Goal: Task Accomplishment & Management: Manage account settings

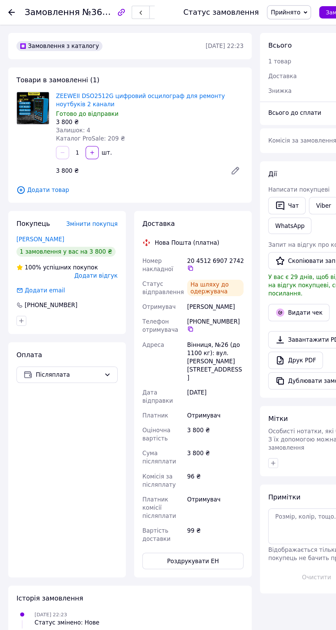
click at [8, 11] on use at bounding box center [9, 10] width 5 height 5
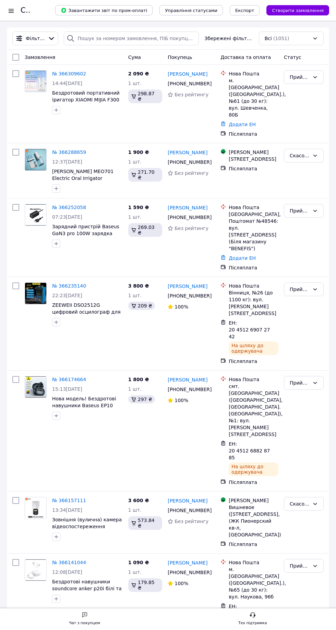
click at [67, 59] on div "Замовлення" at bounding box center [73, 57] width 103 height 12
click at [68, 73] on link "№ 366309602" at bounding box center [69, 73] width 34 height 5
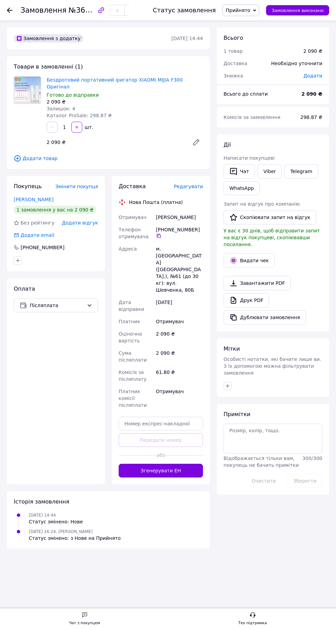
click at [140, 463] on button "Згенерувати ЕН" at bounding box center [161, 470] width 84 height 14
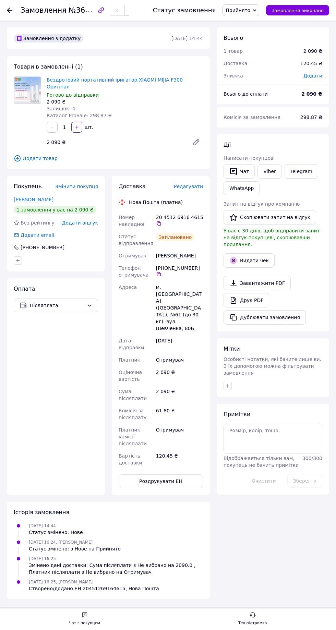
click at [10, 10] on use at bounding box center [9, 10] width 5 height 5
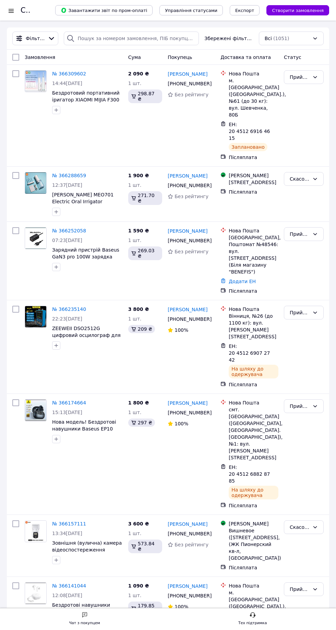
click at [68, 237] on span "07:23[DATE]" at bounding box center [67, 239] width 30 height 5
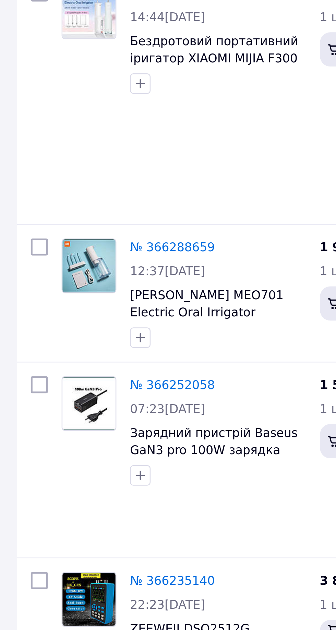
click at [76, 228] on link "№ 366252058" at bounding box center [69, 230] width 34 height 5
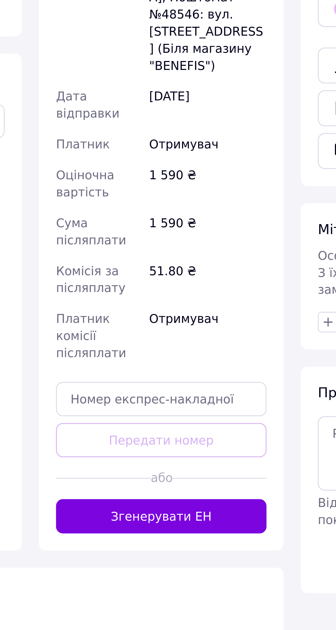
scroll to position [48, 0]
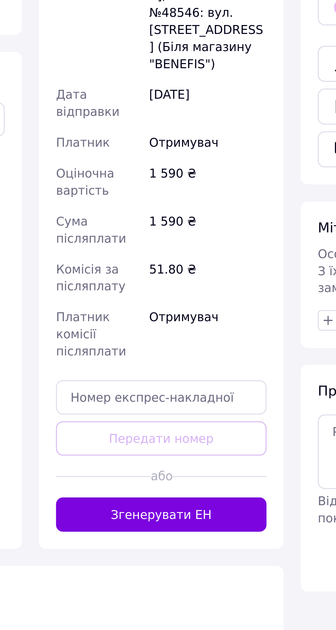
click at [184, 434] on button "Згенерувати ЕН" at bounding box center [161, 441] width 84 height 14
